Goal: Find specific page/section: Find specific page/section

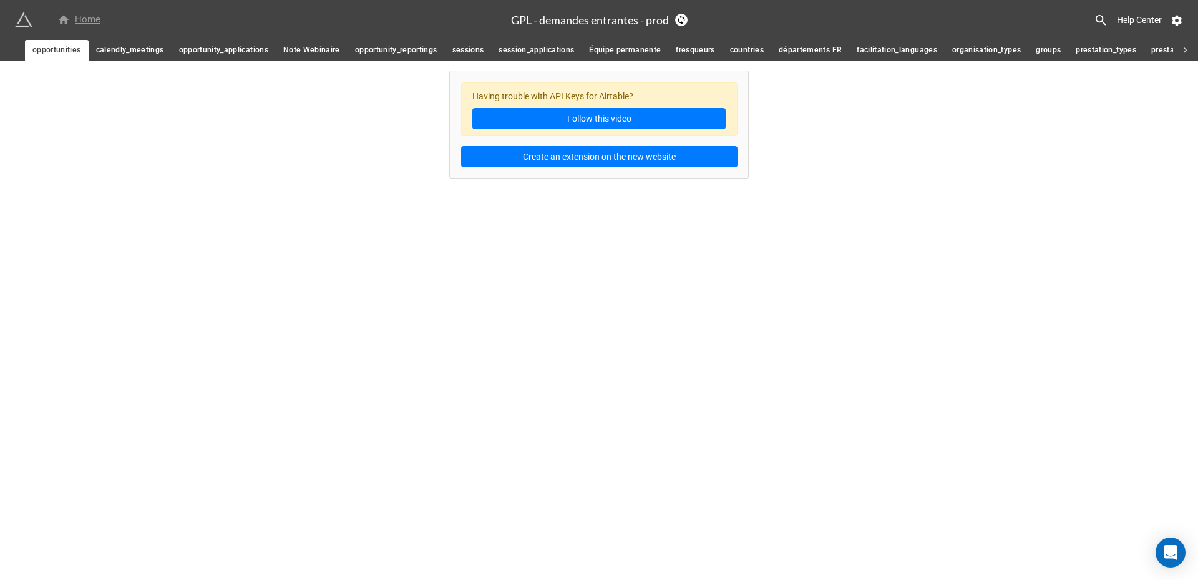
click at [94, 13] on div "Home" at bounding box center [78, 19] width 43 height 15
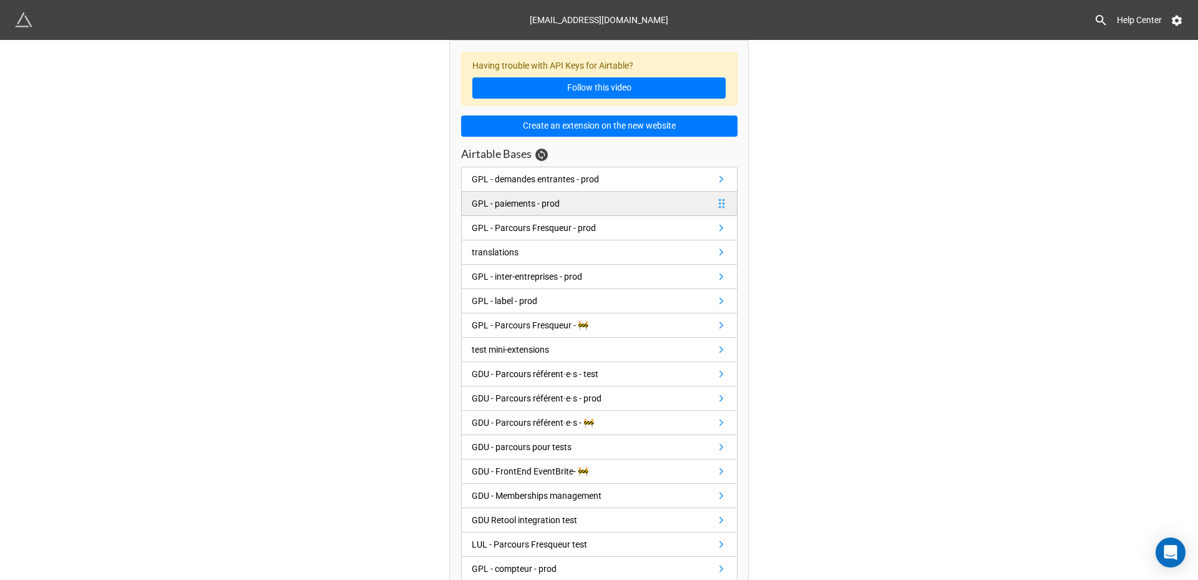
click at [503, 200] on div "GPL - paiements - prod" at bounding box center [516, 204] width 88 height 14
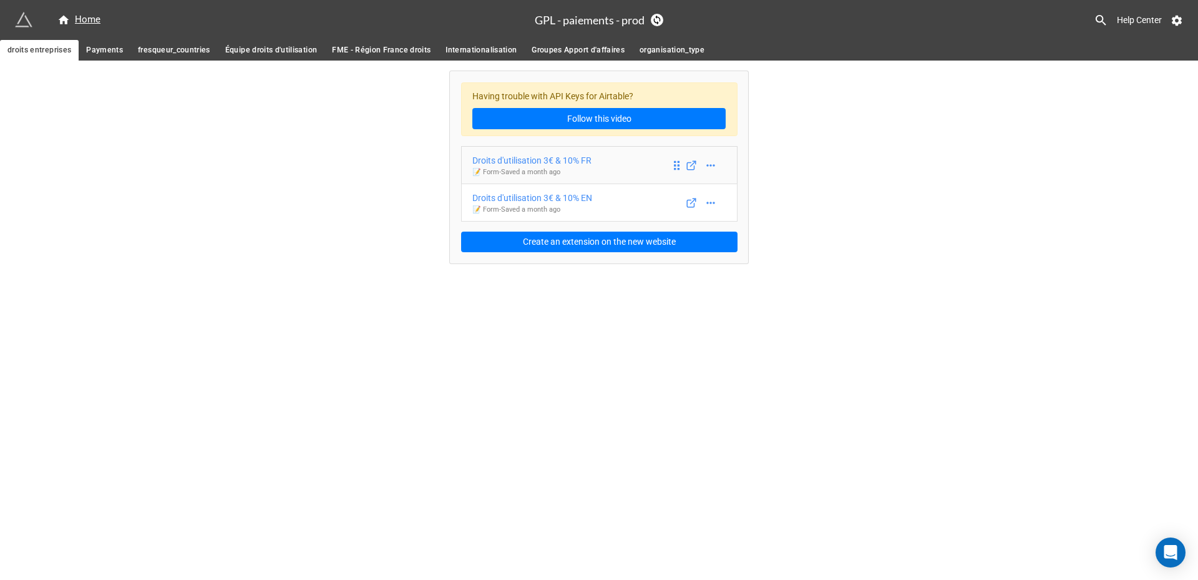
drag, startPoint x: 534, startPoint y: 173, endPoint x: 539, endPoint y: 179, distance: 7.9
click at [605, 194] on link "Droits d'utilisation 3€ & 10% EN 📝 Form - Saved a month ago" at bounding box center [599, 203] width 277 height 38
click at [538, 164] on div "Droits d'utilisation 3€ & 10% FR" at bounding box center [532, 161] width 119 height 14
